Goal: Transaction & Acquisition: Purchase product/service

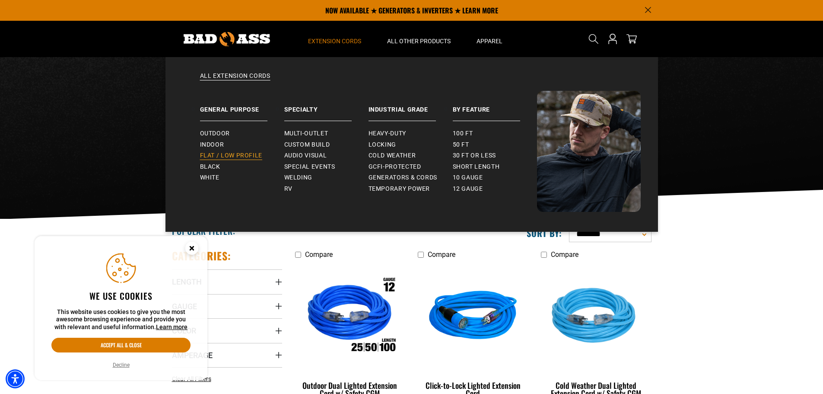
click at [223, 156] on span "Flat / Low Profile" at bounding box center [231, 156] width 63 height 8
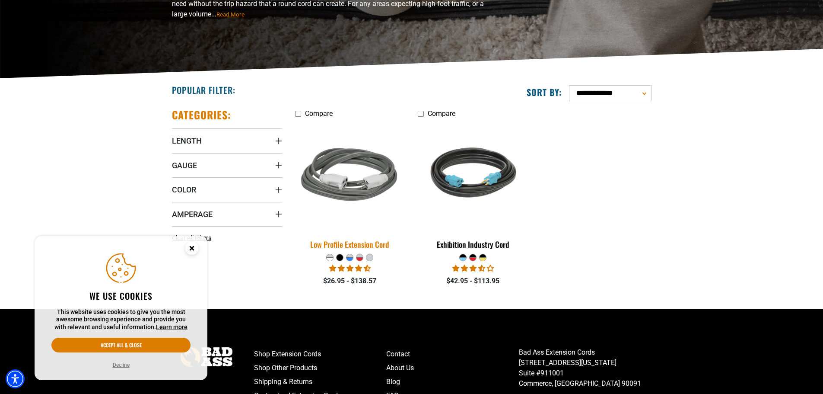
scroll to position [162, 0]
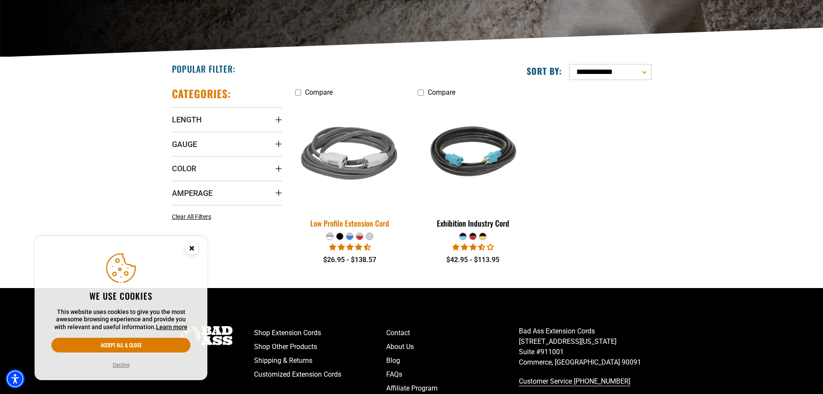
click at [351, 163] on img at bounding box center [349, 154] width 121 height 111
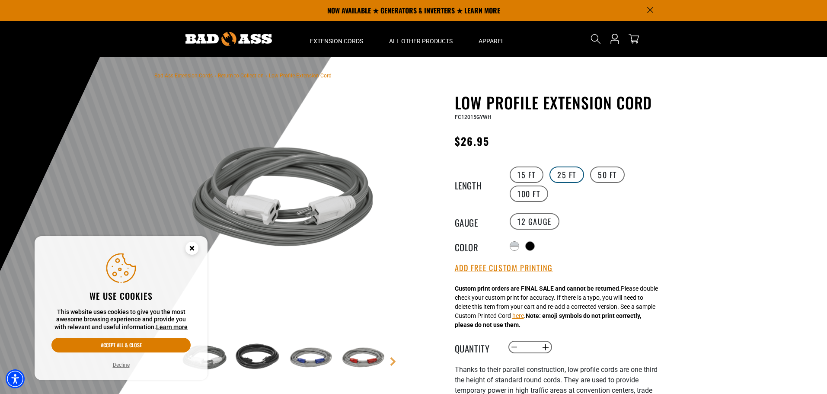
click at [566, 172] on label "25 FT" at bounding box center [566, 174] width 35 height 16
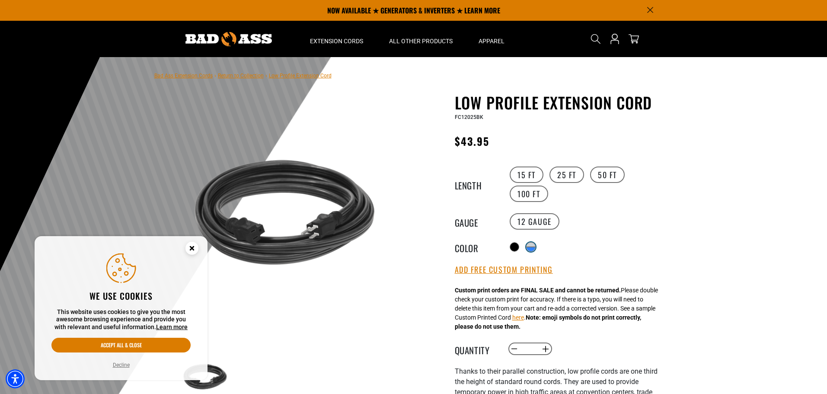
click at [532, 248] on div "products.product.variant_sold_out_or_unavailable" at bounding box center [530, 249] width 9 height 4
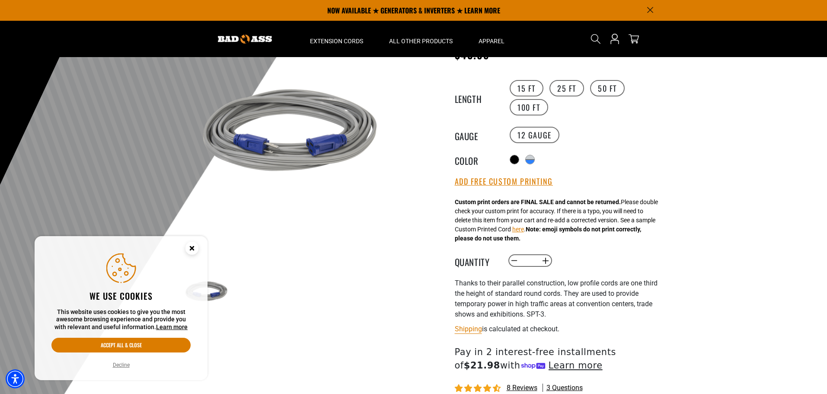
scroll to position [43, 0]
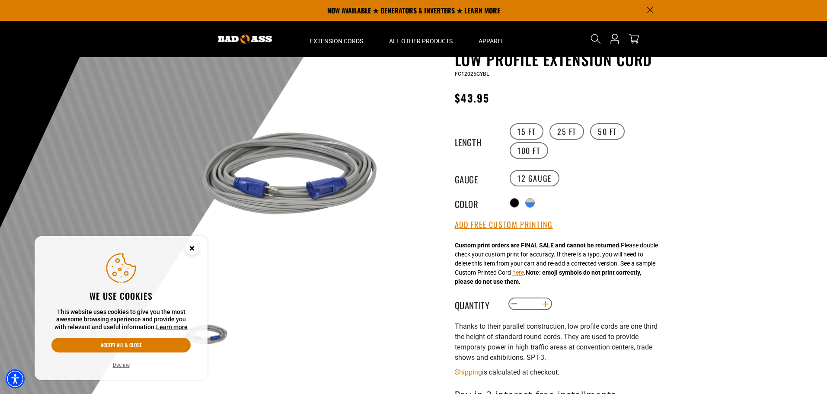
click at [549, 307] on button "Increase quantity for Low Profile Extension Cord" at bounding box center [544, 303] width 13 height 15
click at [544, 305] on button "Increase quantity for Low Profile Extension Cord" at bounding box center [544, 303] width 13 height 15
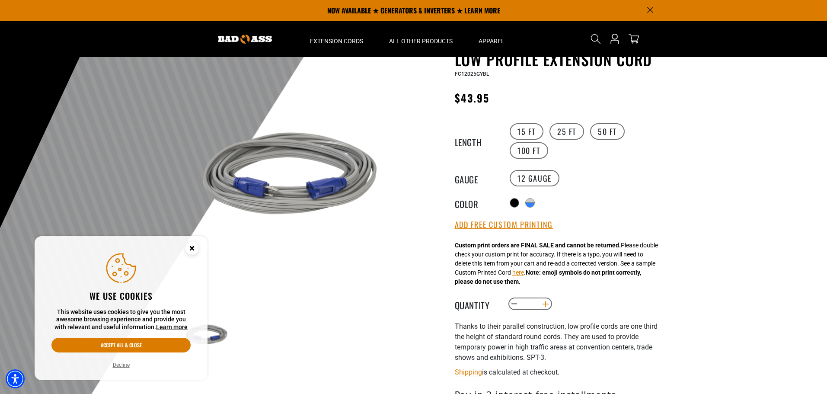
type input "*"
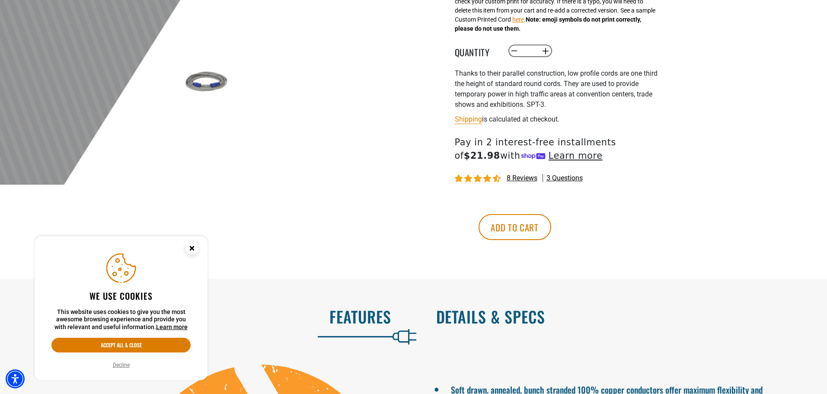
scroll to position [302, 0]
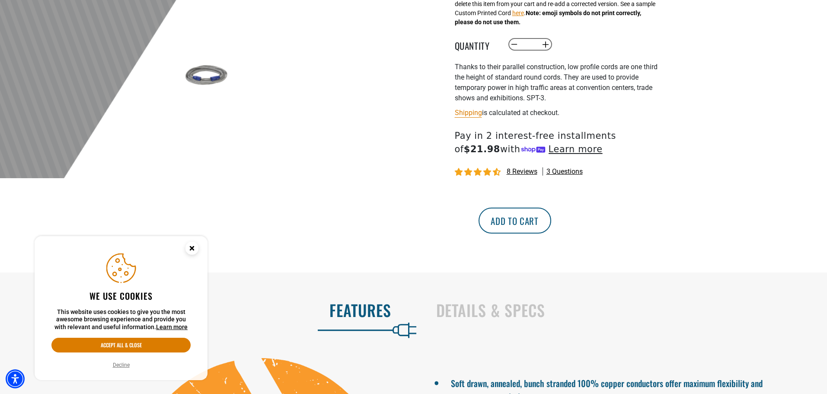
click at [551, 223] on button "Add to cart" at bounding box center [514, 220] width 73 height 26
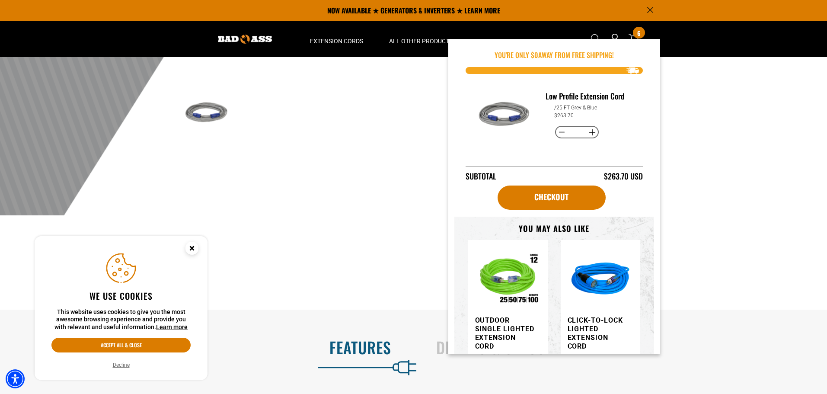
scroll to position [173, 0]
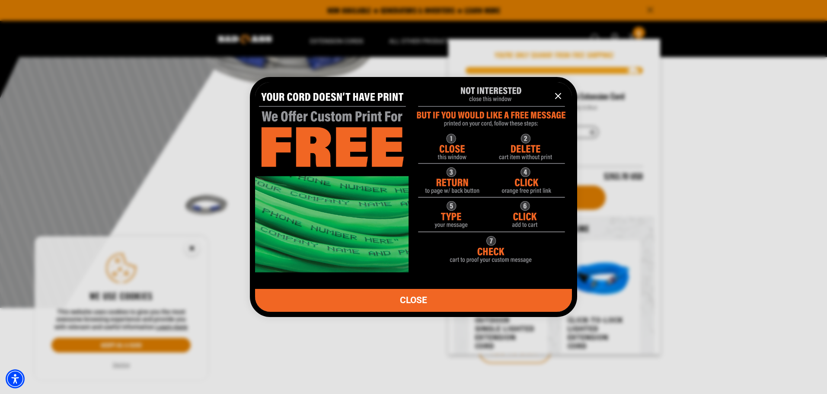
drag, startPoint x: 468, startPoint y: 299, endPoint x: 467, endPoint y: 294, distance: 5.8
click at [468, 299] on link "CLOSE" at bounding box center [413, 300] width 317 height 23
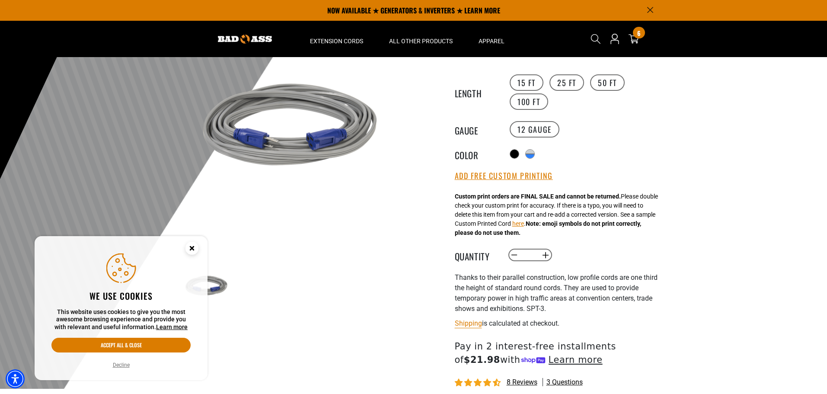
scroll to position [86, 0]
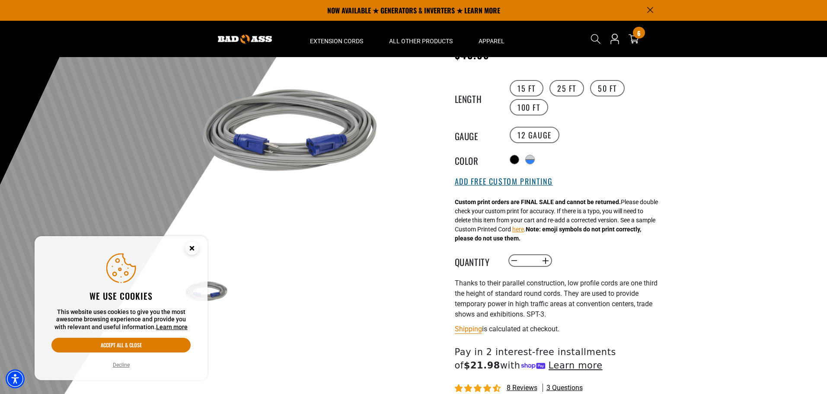
click at [490, 179] on button "Add Free Custom Printing" at bounding box center [504, 182] width 98 height 10
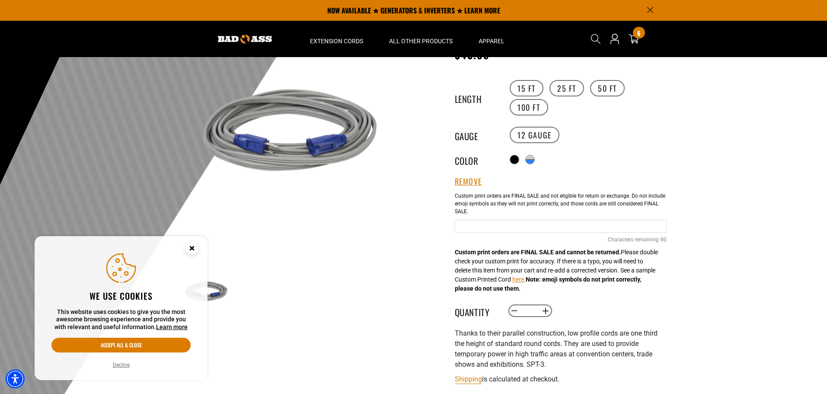
click at [472, 226] on input "text" at bounding box center [561, 225] width 212 height 13
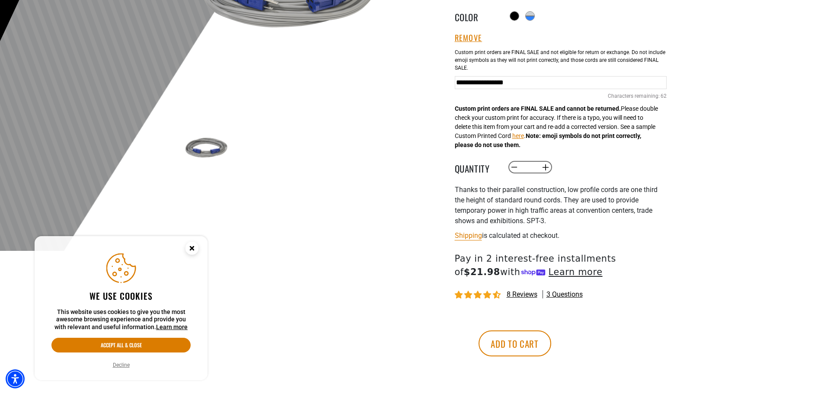
scroll to position [302, 0]
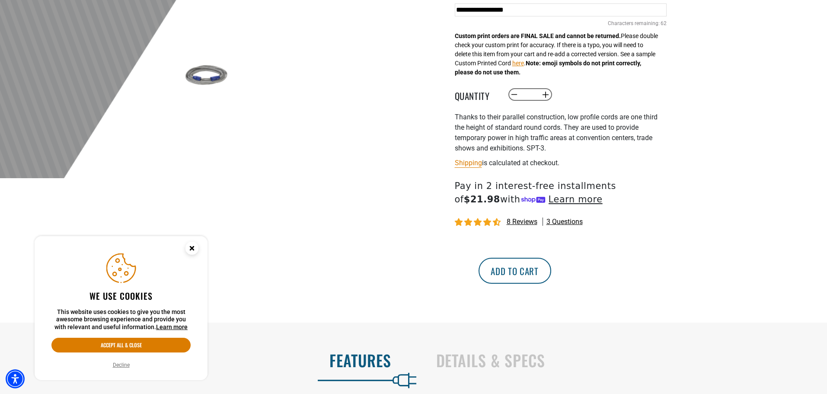
type input "**********"
drag, startPoint x: 567, startPoint y: 273, endPoint x: 520, endPoint y: 244, distance: 55.1
click at [551, 273] on button "Add to cart" at bounding box center [514, 271] width 73 height 26
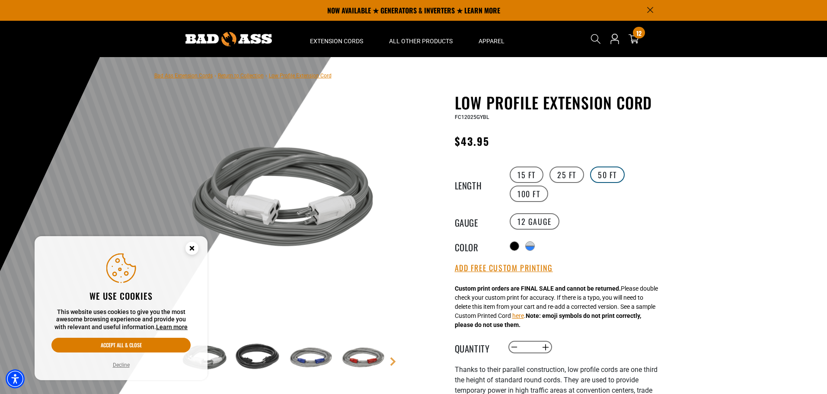
click at [609, 172] on label "50 FT" at bounding box center [607, 174] width 35 height 16
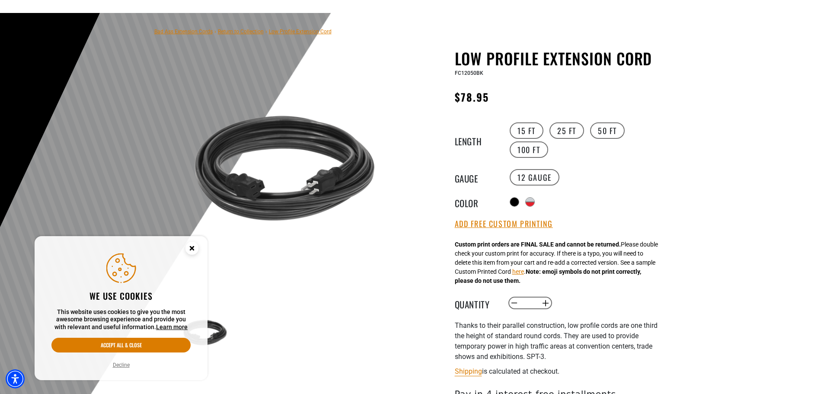
scroll to position [86, 0]
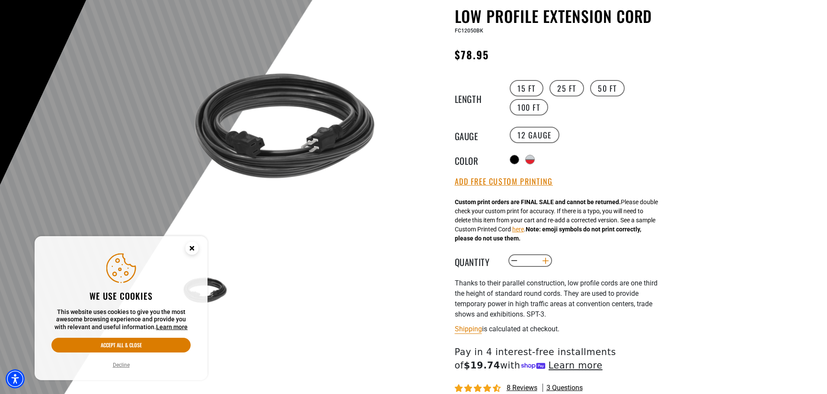
click at [547, 262] on button "Increase quantity for Low Profile Extension Cord" at bounding box center [544, 260] width 13 height 15
click at [547, 261] on button "Increase quantity for Low Profile Extension Cord" at bounding box center [544, 260] width 13 height 15
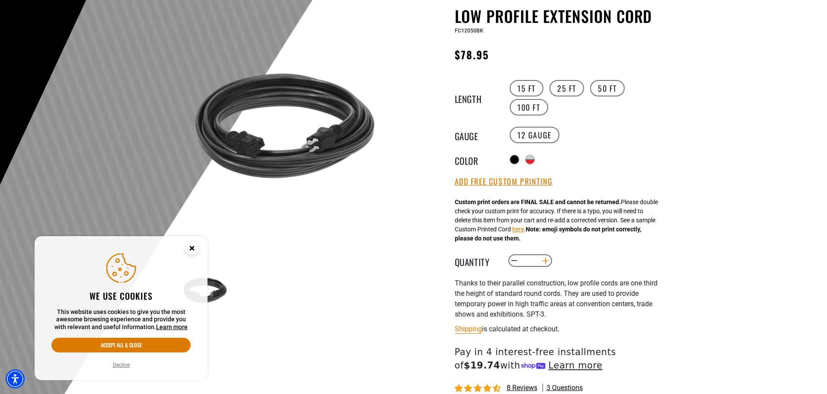
type input "*"
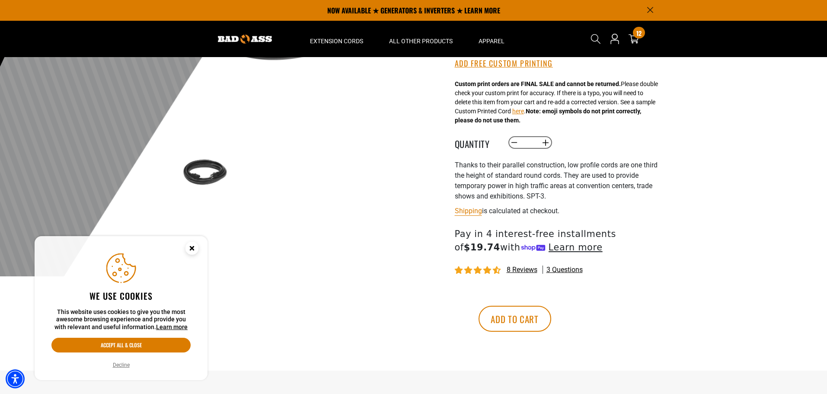
scroll to position [130, 0]
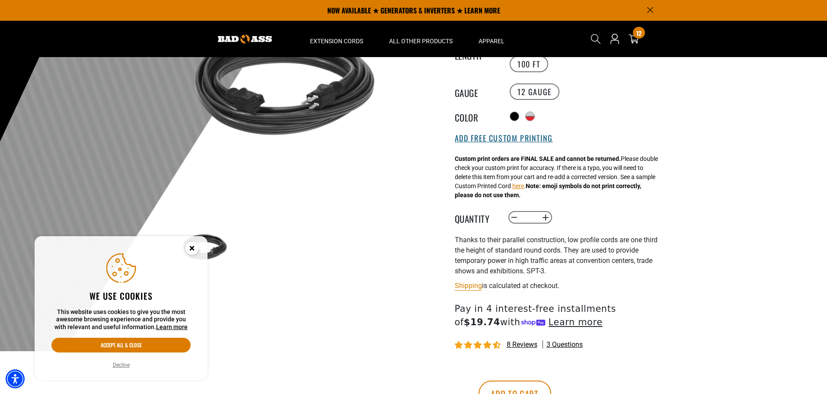
click at [503, 142] on button "Add Free Custom Printing" at bounding box center [504, 139] width 98 height 10
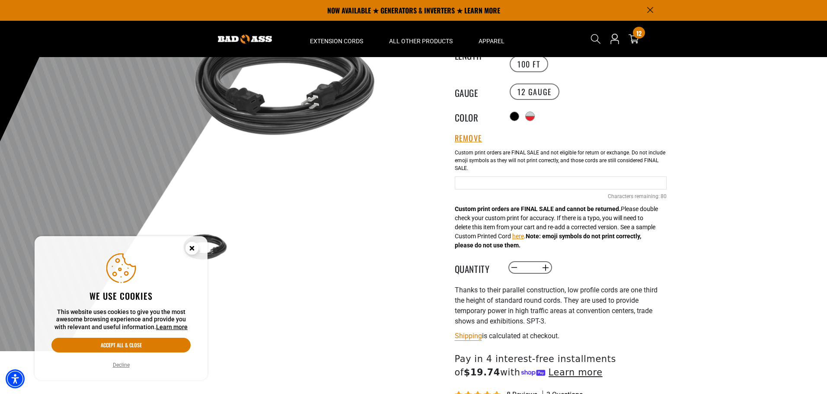
click at [488, 182] on input "text" at bounding box center [561, 182] width 212 height 13
type input "**********"
drag, startPoint x: 587, startPoint y: 181, endPoint x: 449, endPoint y: 183, distance: 137.8
click at [449, 183] on div "Low Profile Extension Cord Low Profile Extension Cord FC12050BK Regular price $…" at bounding box center [543, 229] width 246 height 531
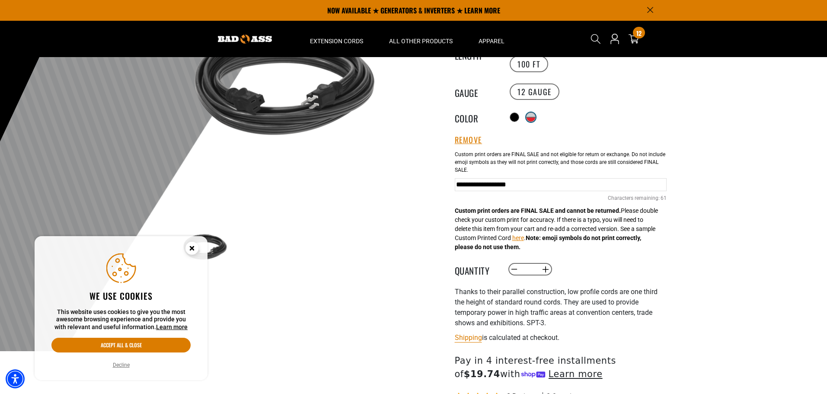
click at [531, 117] on div "products.product.variant_sold_out_or_unavailable" at bounding box center [530, 119] width 9 height 4
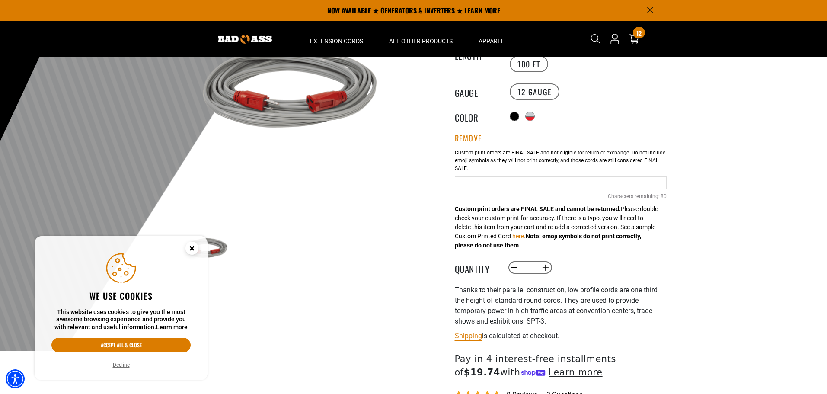
click at [469, 182] on input "text" at bounding box center [561, 182] width 212 height 13
paste input "**********"
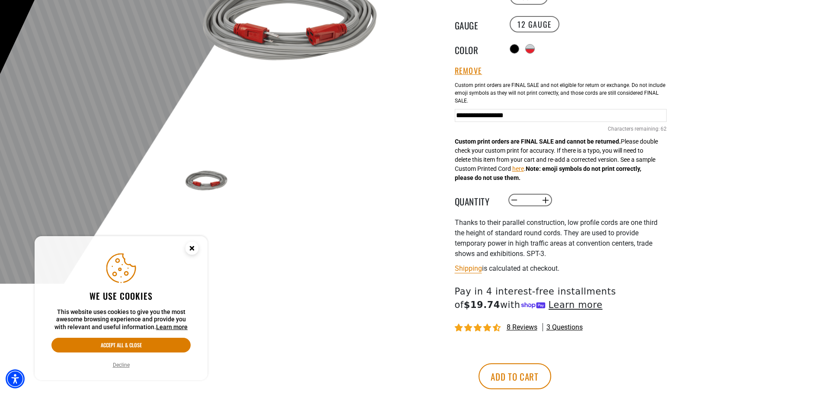
scroll to position [216, 0]
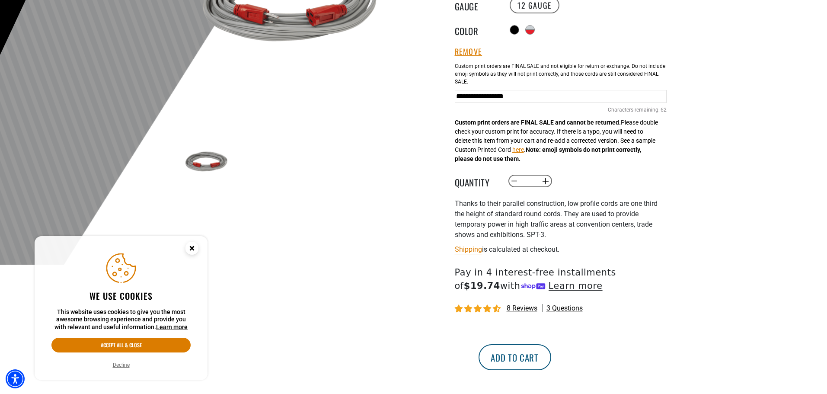
type input "**********"
drag, startPoint x: 564, startPoint y: 355, endPoint x: 561, endPoint y: 347, distance: 9.3
click at [551, 354] on button "Add to cart" at bounding box center [514, 357] width 73 height 26
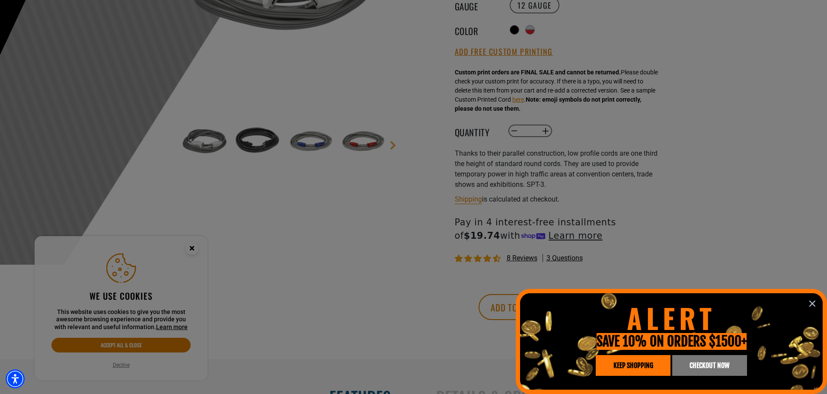
scroll to position [86, 0]
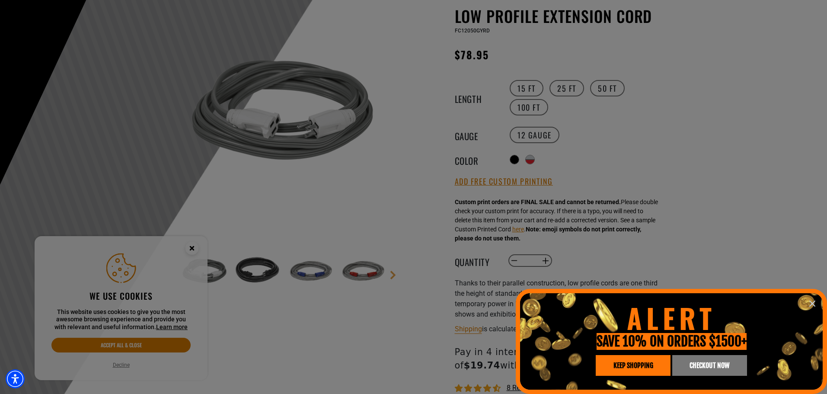
click at [816, 303] on icon "information" at bounding box center [812, 303] width 10 height 10
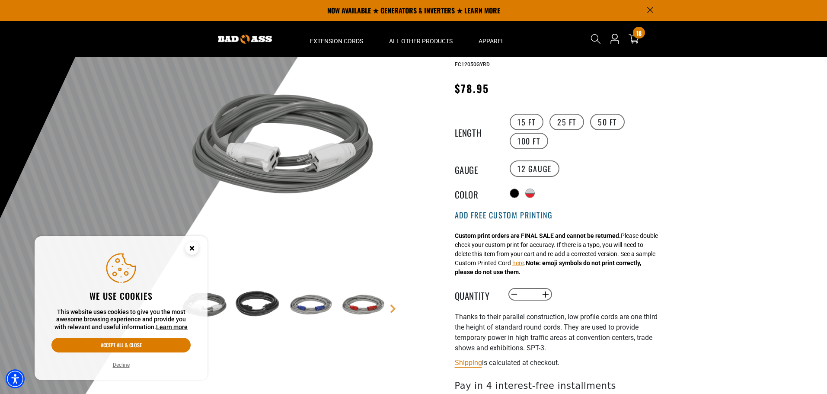
scroll to position [0, 0]
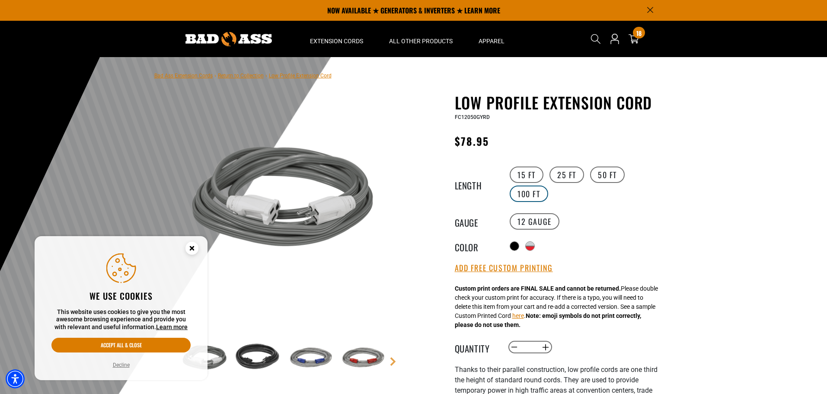
click at [526, 195] on label "100 FT" at bounding box center [528, 193] width 38 height 16
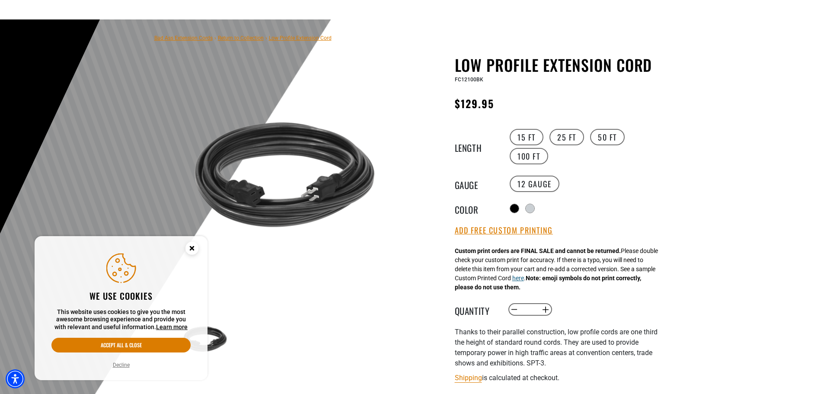
scroll to position [86, 0]
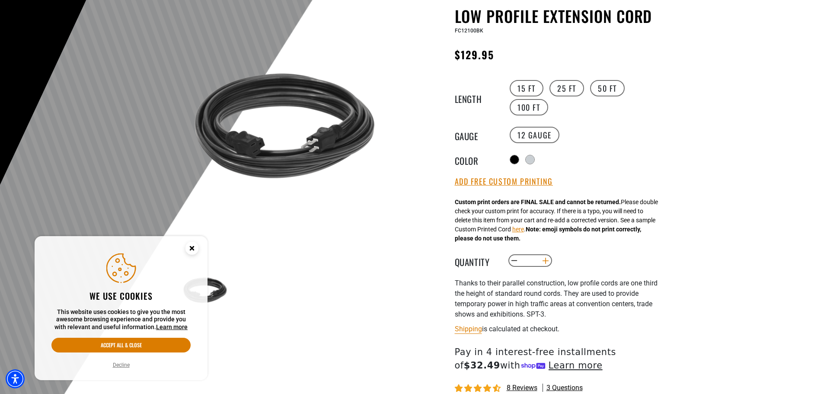
click at [548, 260] on button "Increase quantity for Low Profile Extension Cord" at bounding box center [544, 260] width 13 height 15
click at [547, 260] on button "Increase quantity for Low Profile Extension Cord" at bounding box center [544, 260] width 13 height 15
type input "*"
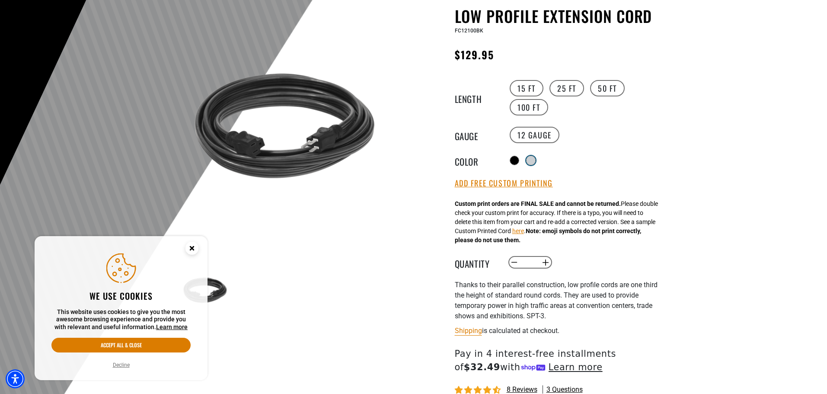
click at [535, 156] on div "products.product.variant_sold_out_or_unavailable" at bounding box center [530, 160] width 9 height 9
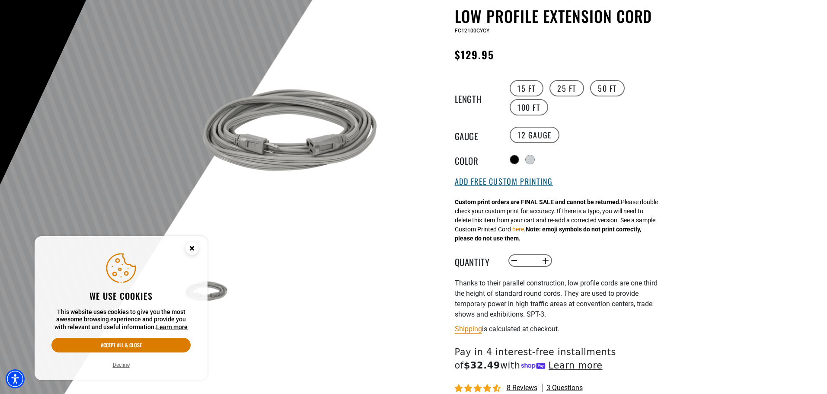
click at [496, 181] on button "Add Free Custom Printing" at bounding box center [504, 182] width 98 height 10
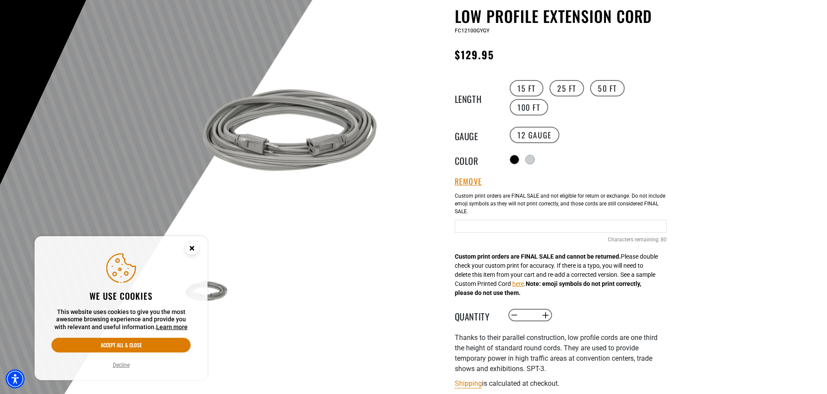
paste input "**********"
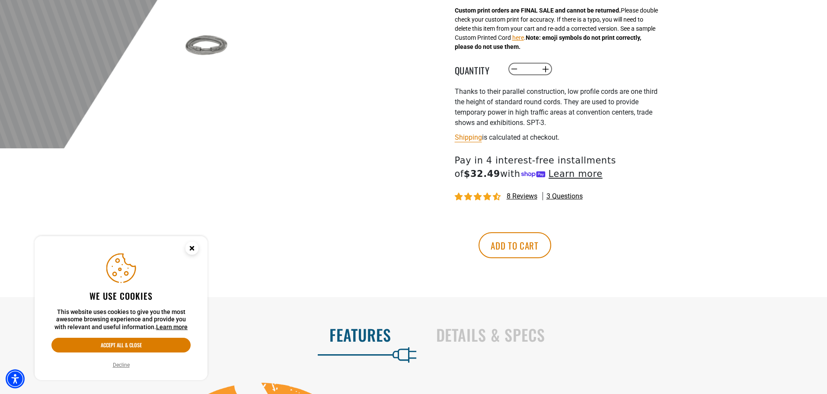
scroll to position [346, 0]
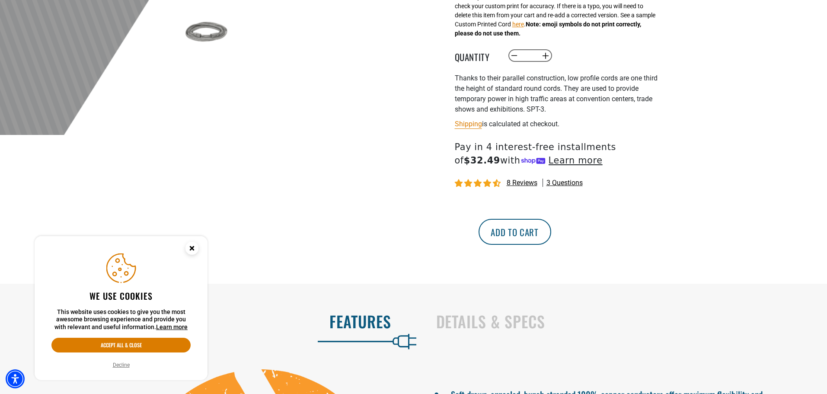
type input "**********"
click at [551, 232] on button "Add to cart" at bounding box center [514, 232] width 73 height 26
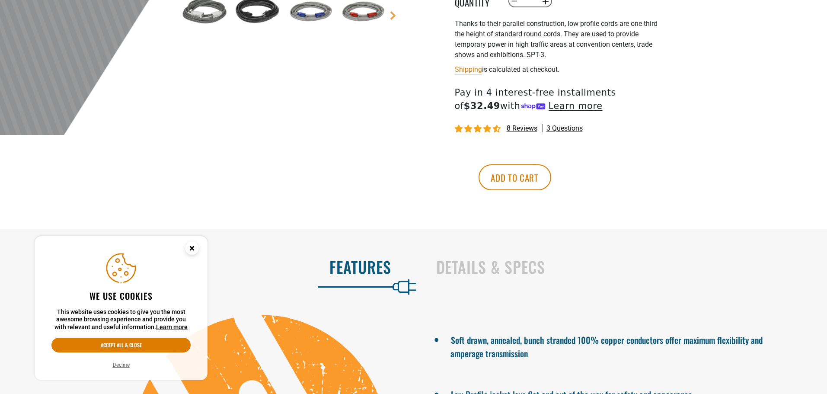
drag, startPoint x: 134, startPoint y: 343, endPoint x: 427, endPoint y: 163, distance: 344.2
click at [134, 342] on button "Accept all & close" at bounding box center [120, 344] width 139 height 15
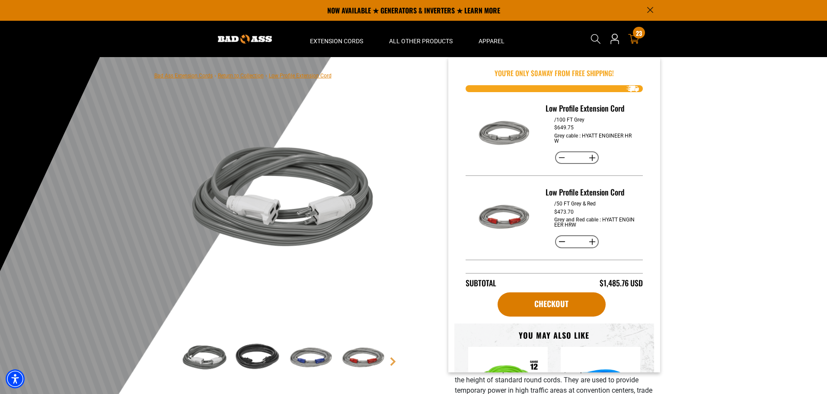
click at [636, 40] on icon at bounding box center [633, 38] width 11 height 11
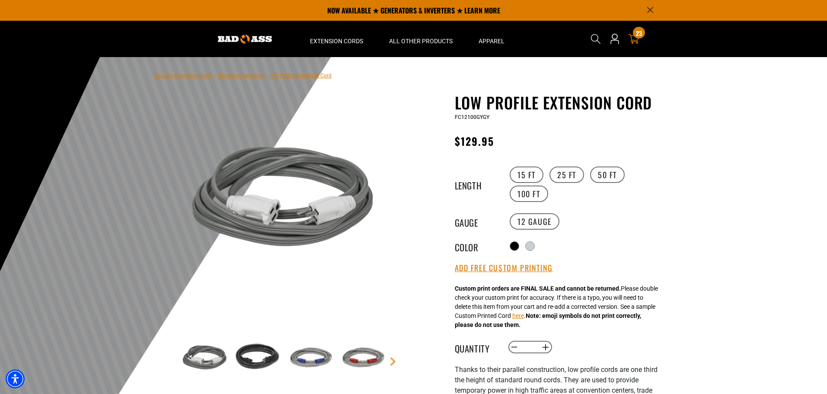
click at [636, 40] on icon at bounding box center [633, 38] width 11 height 11
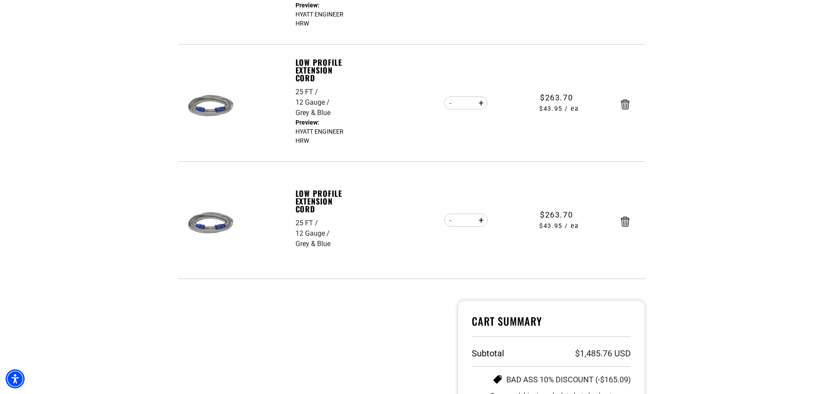
scroll to position [389, 0]
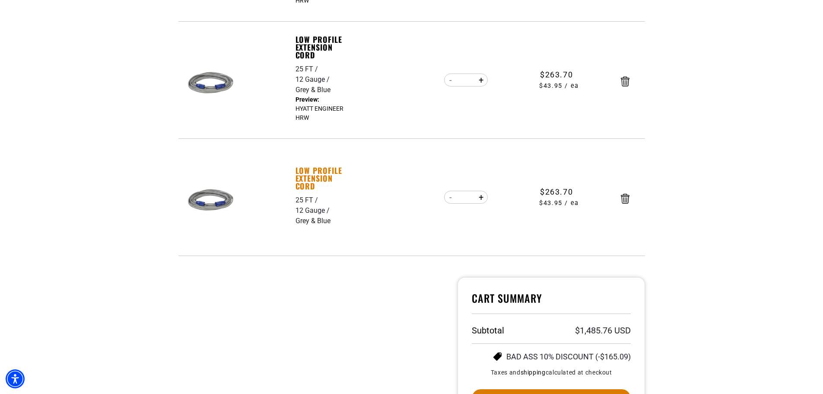
click at [311, 182] on link "Low Profile Extension Cord" at bounding box center [326, 177] width 60 height 23
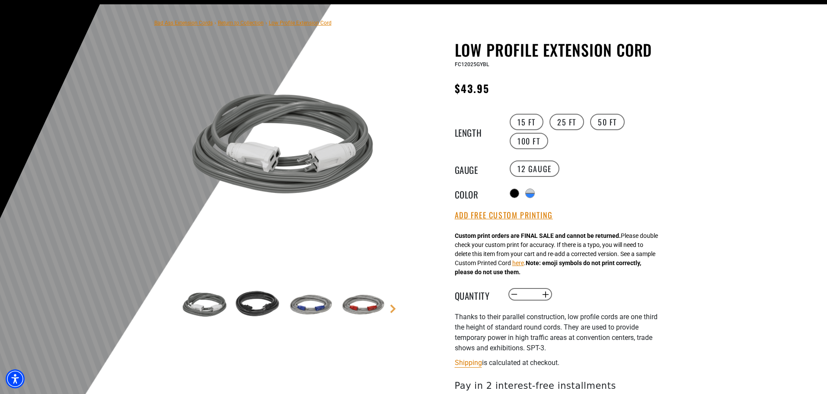
scroll to position [86, 0]
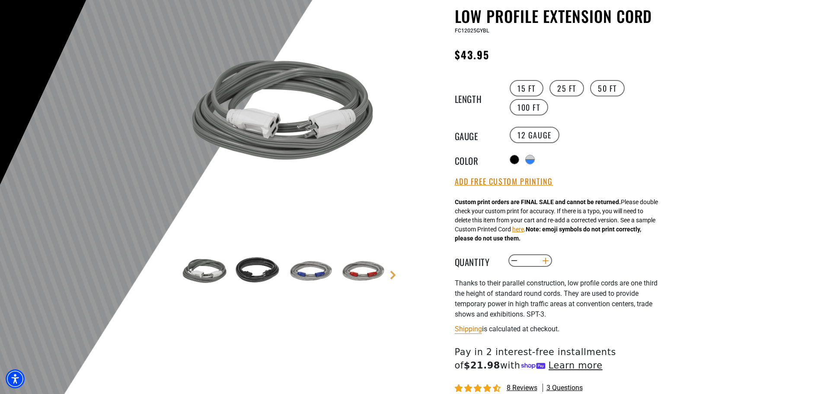
click at [550, 259] on button "Increase quantity for Low Profile Extension Cord" at bounding box center [544, 260] width 13 height 15
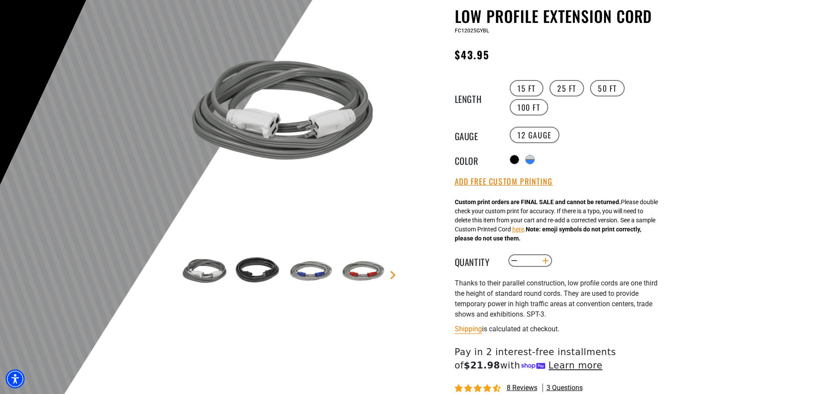
type input "*"
click at [502, 179] on button "Add Free Custom Printing" at bounding box center [504, 182] width 98 height 10
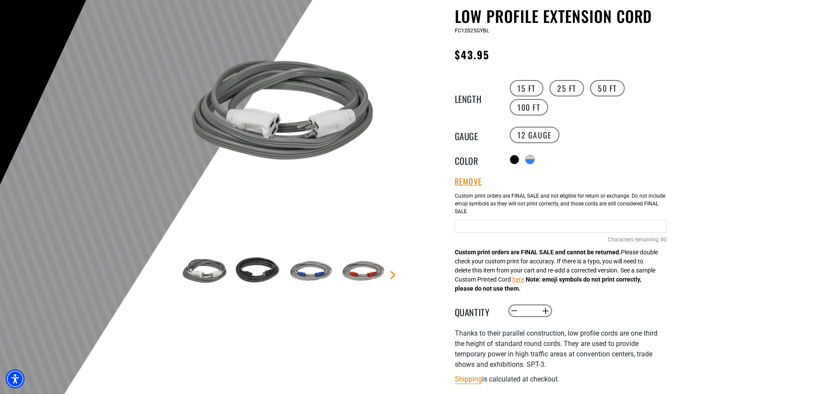
click at [461, 224] on input "Grey and Blue cable" at bounding box center [561, 225] width 212 height 13
paste input "**********"
type input "**********"
